Goal: Task Accomplishment & Management: Use online tool/utility

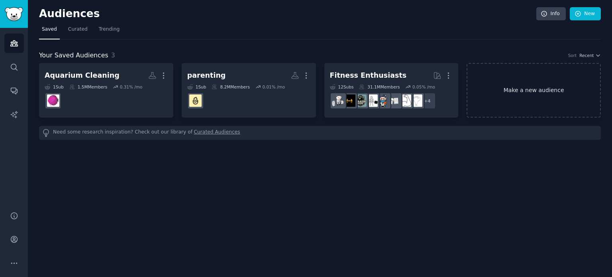
click at [514, 96] on link "Make a new audience" at bounding box center [533, 90] width 134 height 55
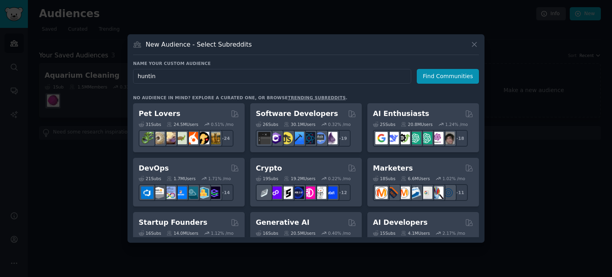
type input "hunting"
click button "Find Communities" at bounding box center [448, 76] width 62 height 15
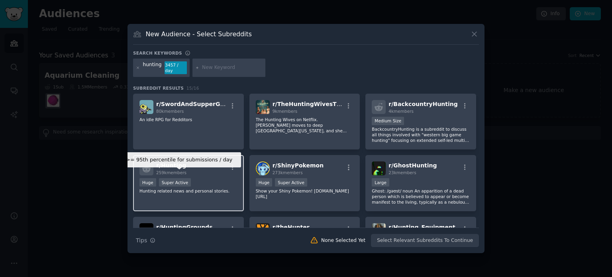
click at [177, 178] on div "Super Active" at bounding box center [175, 182] width 32 height 8
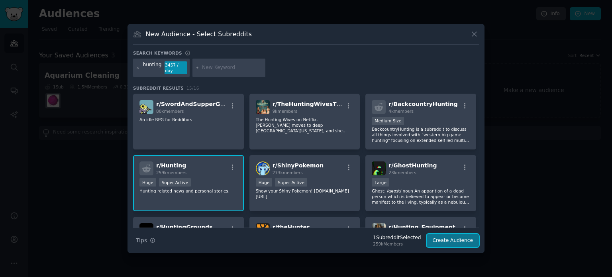
click at [456, 239] on button "Create Audience" at bounding box center [453, 241] width 53 height 14
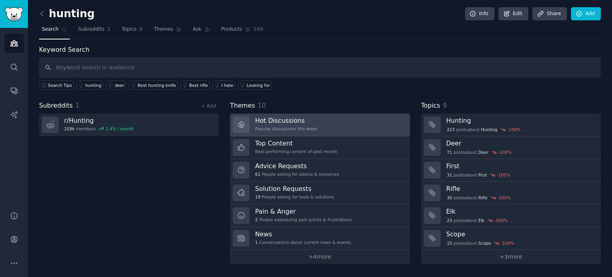
click at [301, 119] on h3 "Hot Discussions" at bounding box center [286, 120] width 62 height 8
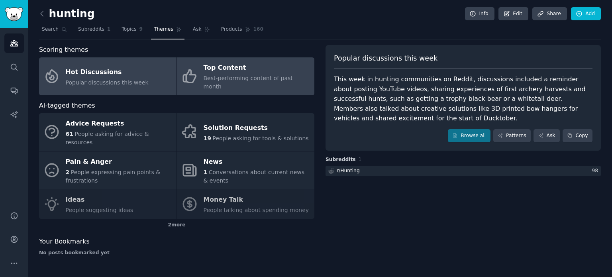
click at [245, 74] on div "Best-performing content of past month" at bounding box center [257, 82] width 107 height 17
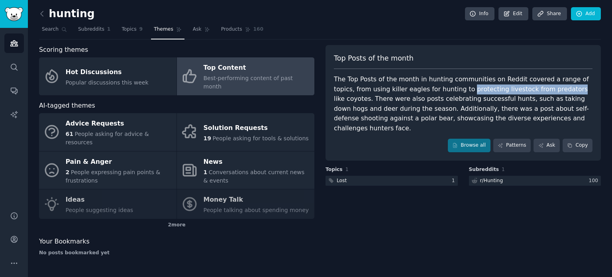
drag, startPoint x: 439, startPoint y: 90, endPoint x: 536, endPoint y: 87, distance: 97.6
click at [536, 87] on div "The Top Posts of the month in hunting communities on Reddit covered a range of …" at bounding box center [463, 103] width 258 height 59
copy div "protecting livestock from predators"
